Goal: Find specific page/section: Find specific page/section

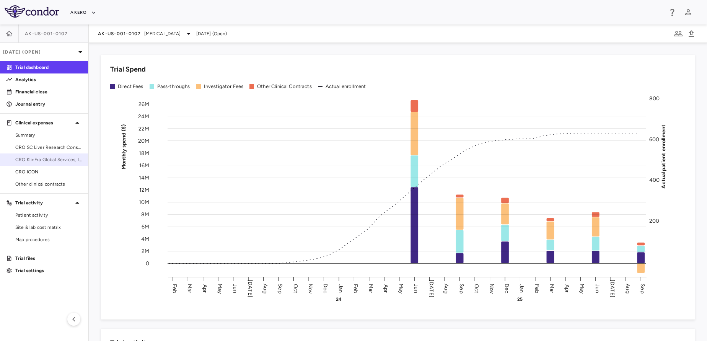
click at [52, 155] on link "CRO KlinEra Global Services, Inc." at bounding box center [44, 159] width 88 height 11
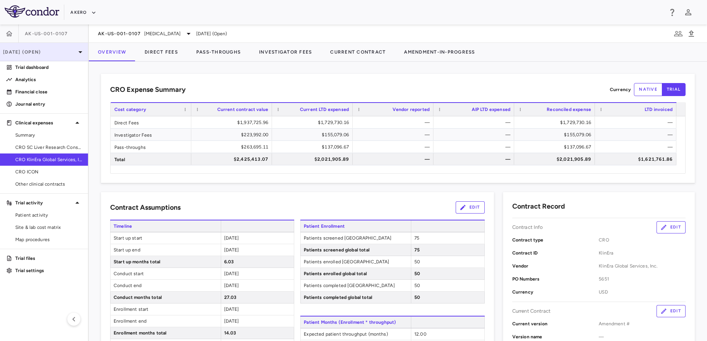
click at [39, 55] on div "Sep 2025 (Open)" at bounding box center [44, 52] width 88 height 18
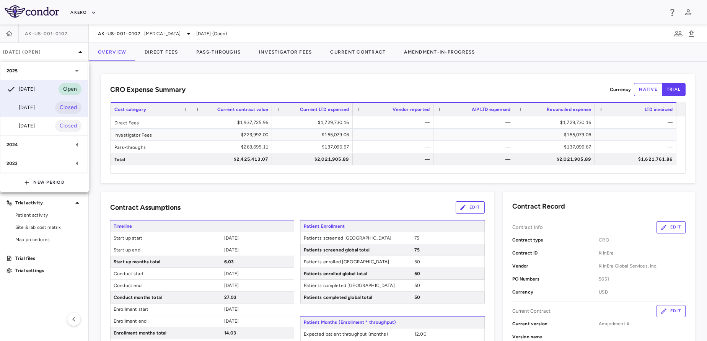
click at [35, 110] on div "Jun 2025" at bounding box center [21, 107] width 28 height 9
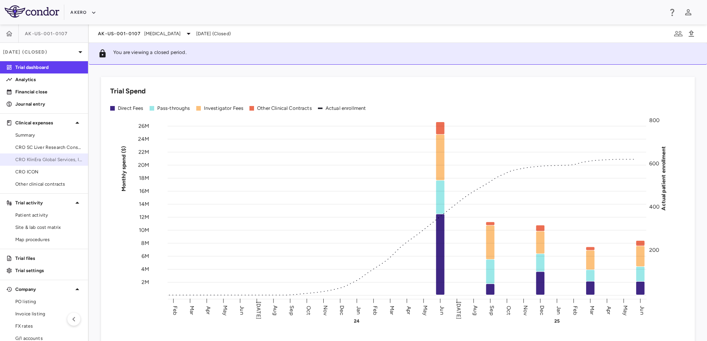
click at [42, 154] on link "CRO KlinEra Global Services, Inc." at bounding box center [44, 159] width 88 height 11
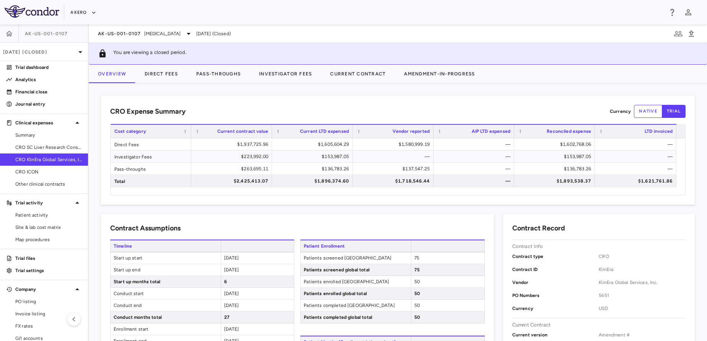
click at [46, 37] on div "AK-US-001-0107" at bounding box center [44, 33] width 88 height 18
click at [43, 54] on p "Jun 2025 (Closed)" at bounding box center [39, 52] width 73 height 7
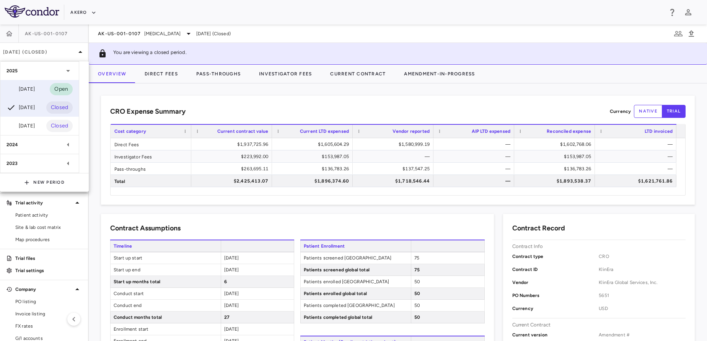
click at [33, 87] on div "Sep 2025" at bounding box center [21, 89] width 28 height 9
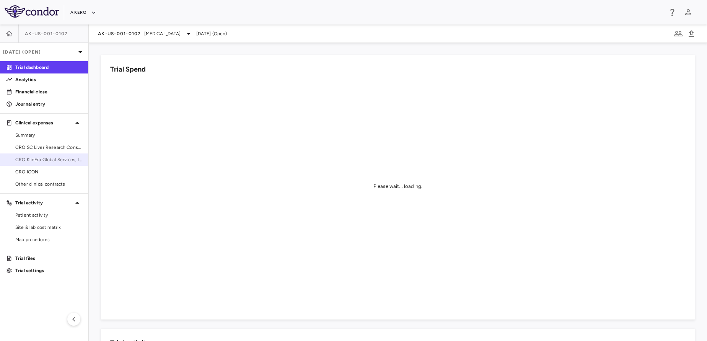
click at [57, 156] on link "CRO KlinEra Global Services, Inc." at bounding box center [44, 159] width 88 height 11
